Goal: Transaction & Acquisition: Purchase product/service

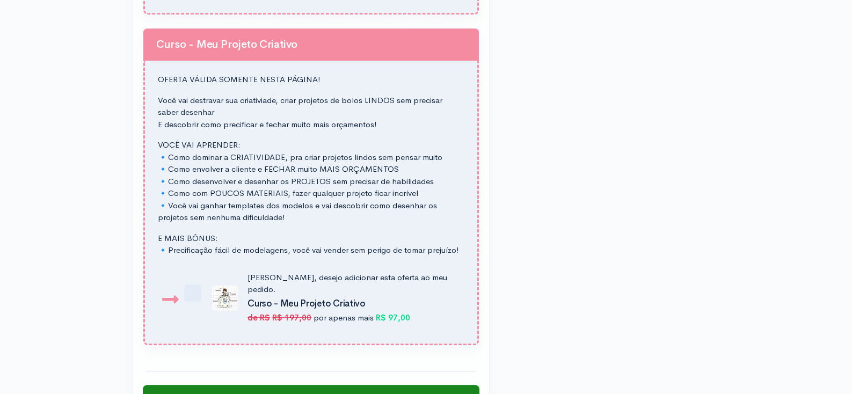
scroll to position [1535, 0]
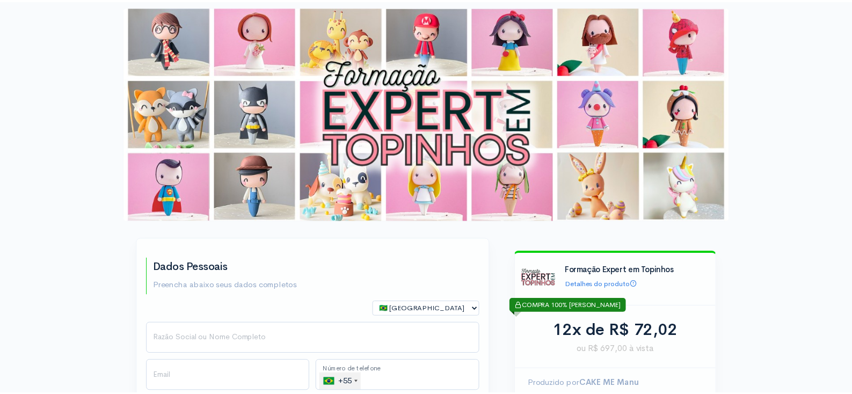
scroll to position [1535, 0]
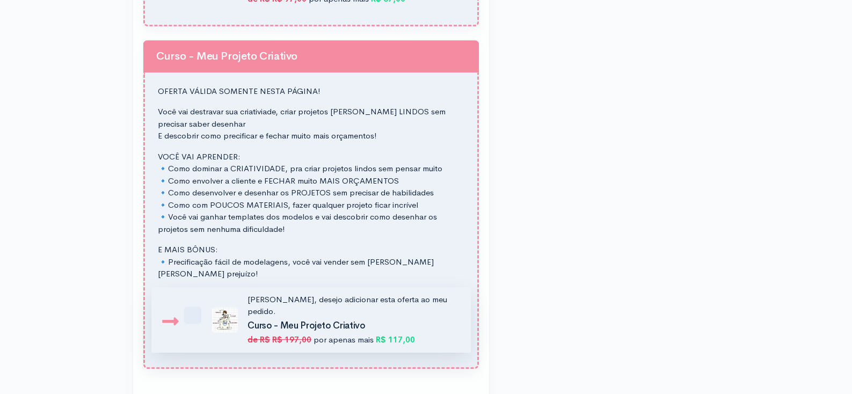
click at [206, 294] on label "Sim, desejo adicionar esta oferta ao meu pedido. Curso - Meu Projeto Criativo d…" at bounding box center [332, 320] width 252 height 53
click at [197, 296] on input "Sim, desejo adicionar esta oferta ao meu pedido. Curso - Meu Projeto Criativo d…" at bounding box center [198, 299] width 7 height 7
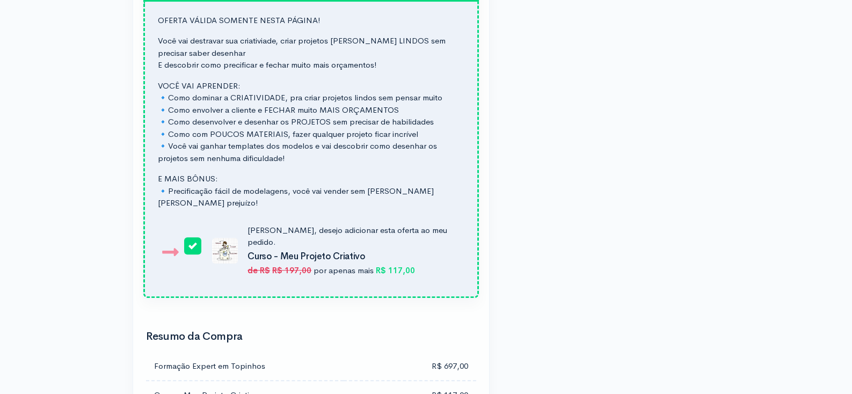
scroll to position [1605, 0]
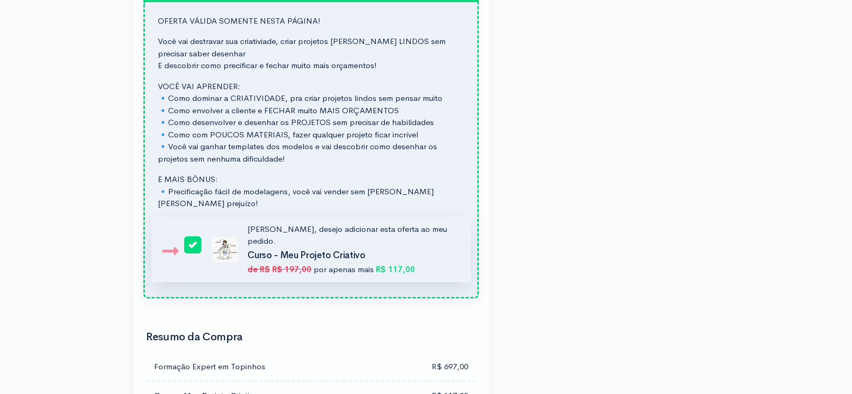
click at [206, 223] on label "Sim, desejo adicionar esta oferta ao meu pedido. Curso - Meu Projeto Criativo d…" at bounding box center [332, 249] width 252 height 53
click at [195, 226] on input "Sim, desejo adicionar esta oferta ao meu pedido. Curso - Meu Projeto Criativo d…" at bounding box center [198, 229] width 7 height 7
checkbox input "false"
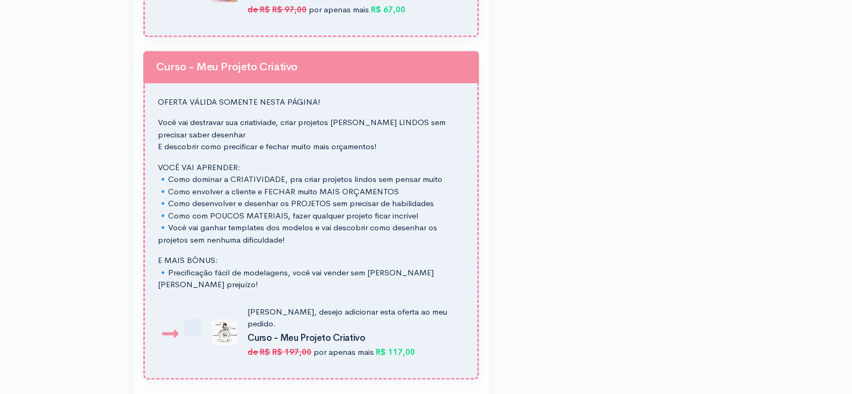
scroll to position [1519, 0]
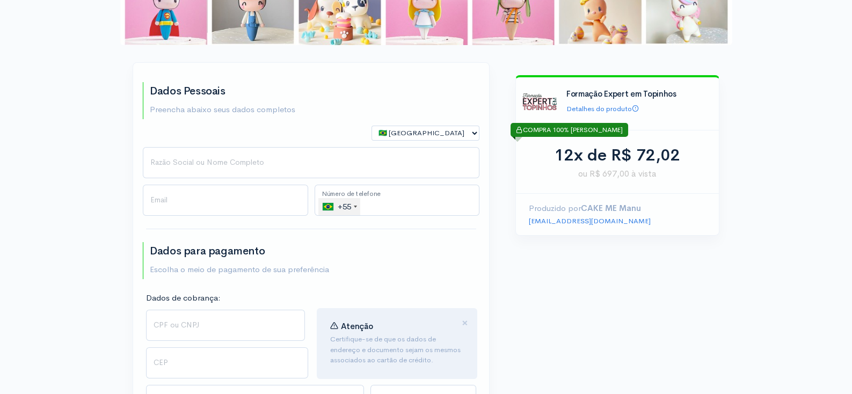
scroll to position [0, 0]
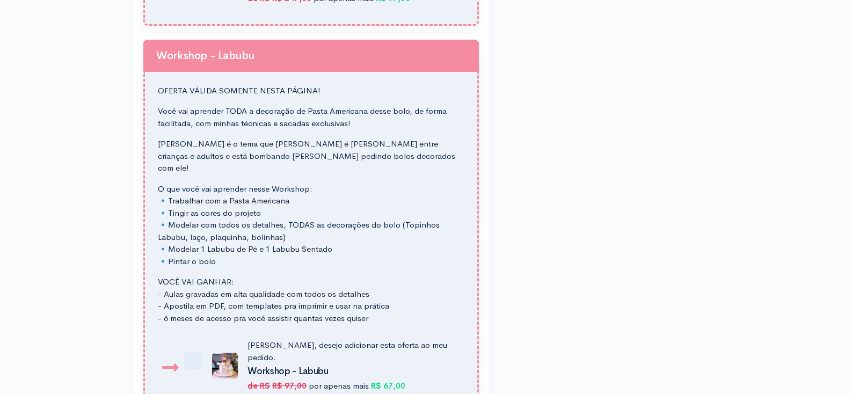
scroll to position [1147, 0]
click at [224, 352] on img at bounding box center [225, 365] width 26 height 26
click at [202, 341] on input "Sim, desejo adicionar esta oferta ao meu pedido. Workshop - Labubu de R$ R$ 97,…" at bounding box center [198, 344] width 7 height 7
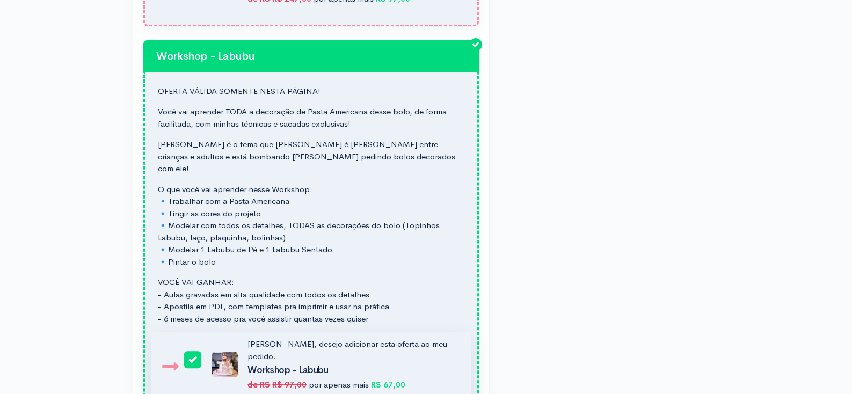
click at [224, 352] on img at bounding box center [225, 365] width 26 height 26
click at [202, 341] on input "Sim, desejo adicionar esta oferta ao meu pedido. Workshop - Labubu de R$ R$ 97,…" at bounding box center [198, 344] width 7 height 7
checkbox input "false"
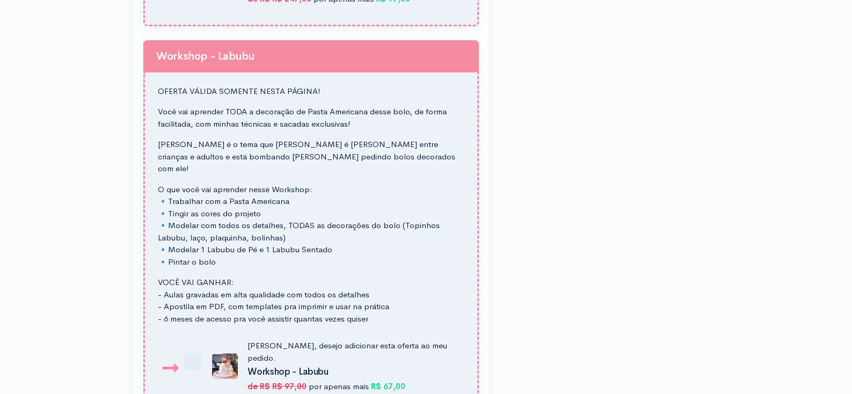
drag, startPoint x: 224, startPoint y: 332, endPoint x: 115, endPoint y: 185, distance: 183.5
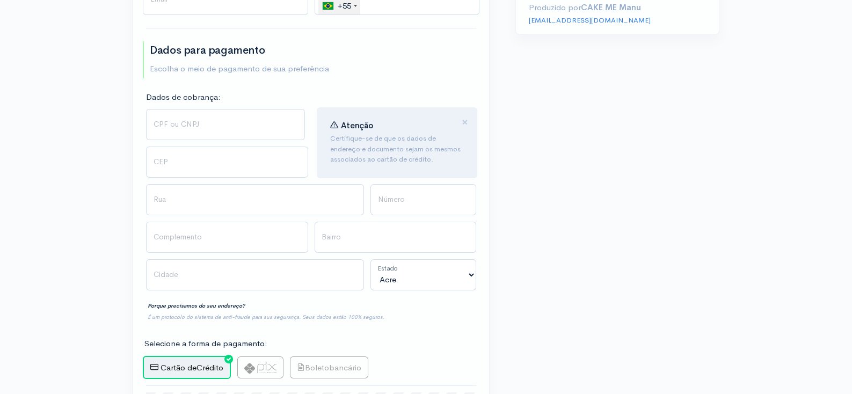
scroll to position [0, 0]
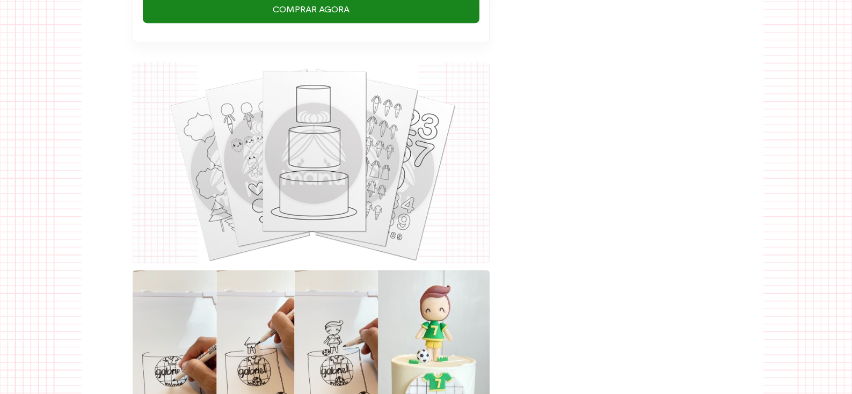
scroll to position [1761, 0]
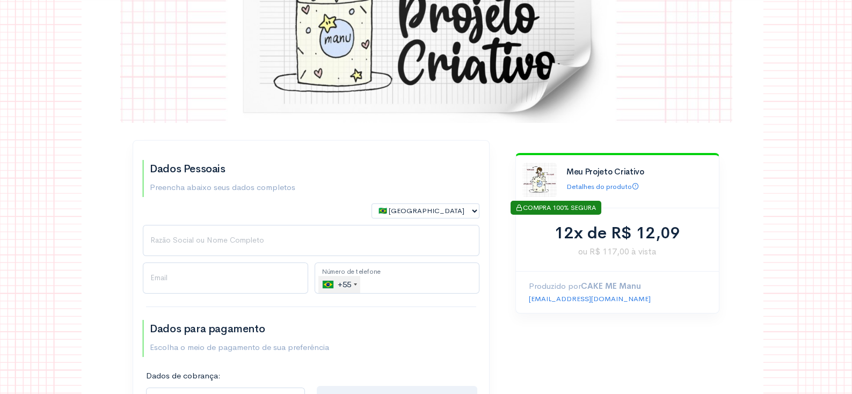
scroll to position [0, 0]
